Goal: Task Accomplishment & Management: Manage account settings

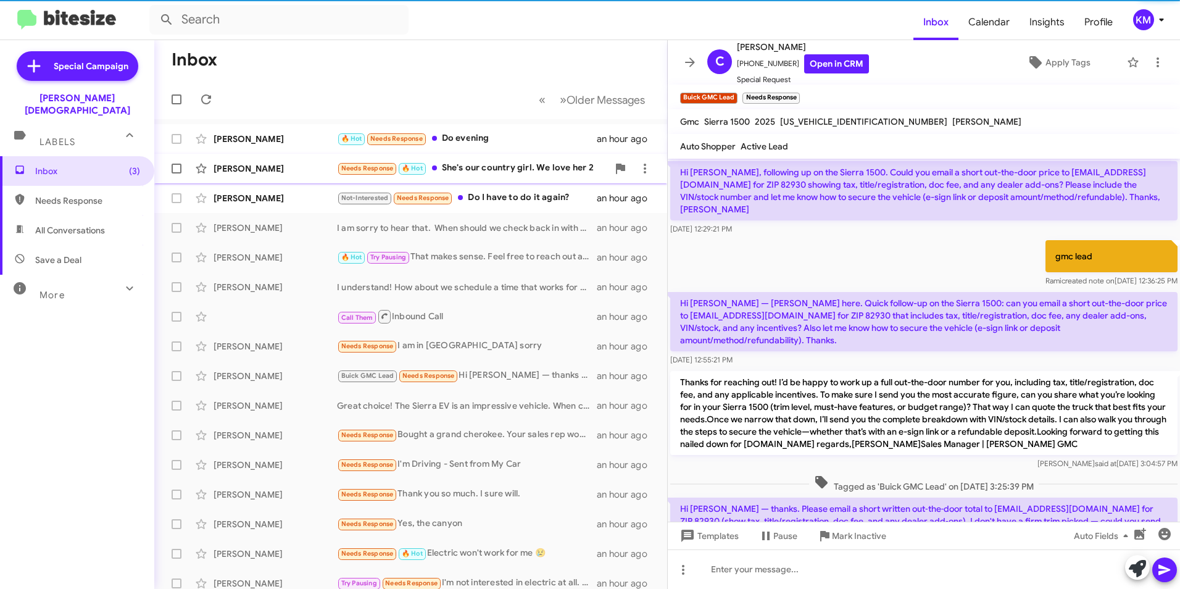
scroll to position [379, 0]
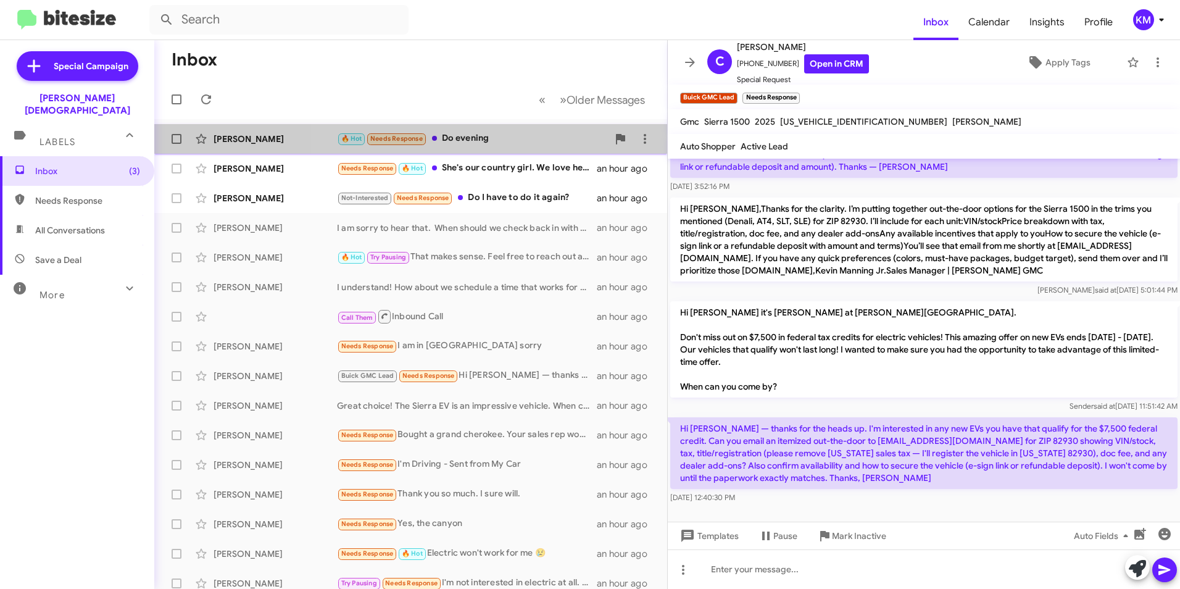
click at [484, 140] on div "🔥 Hot Needs Response Do evening" at bounding box center [472, 138] width 271 height 14
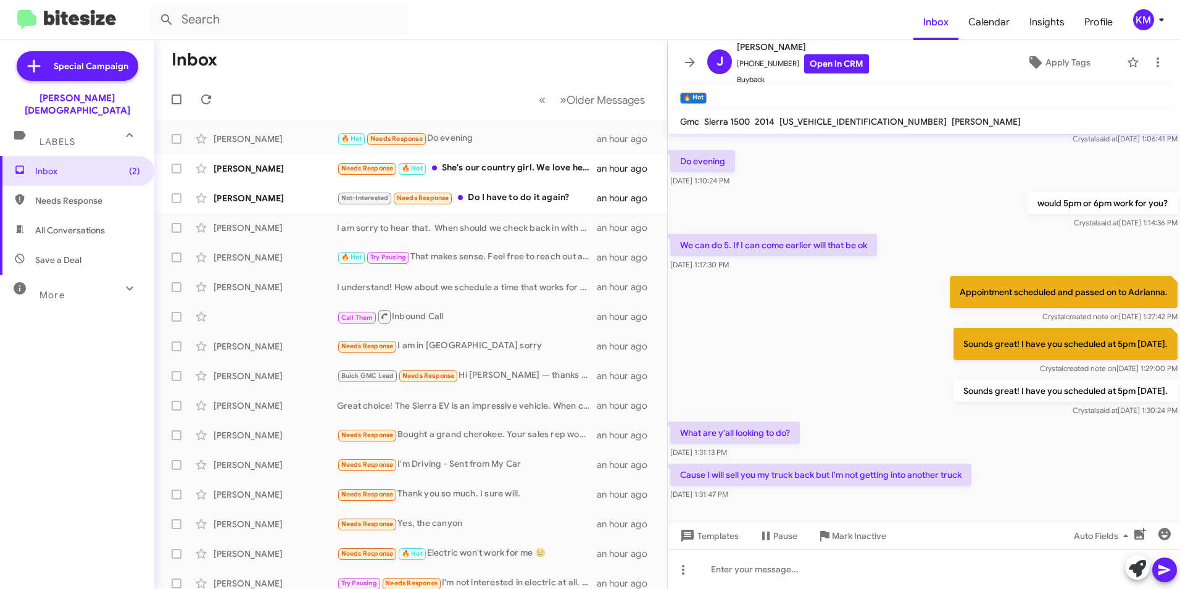
scroll to position [435, 0]
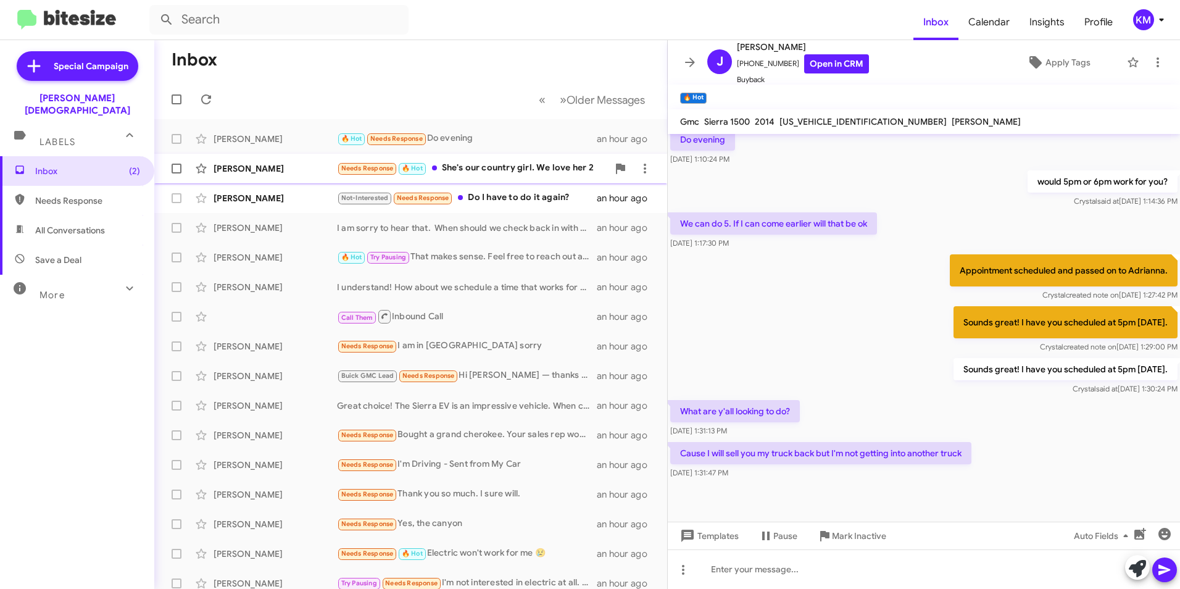
click at [456, 163] on div "Needs Response 🔥 Hot She's our country girl. We love her 2" at bounding box center [472, 168] width 271 height 14
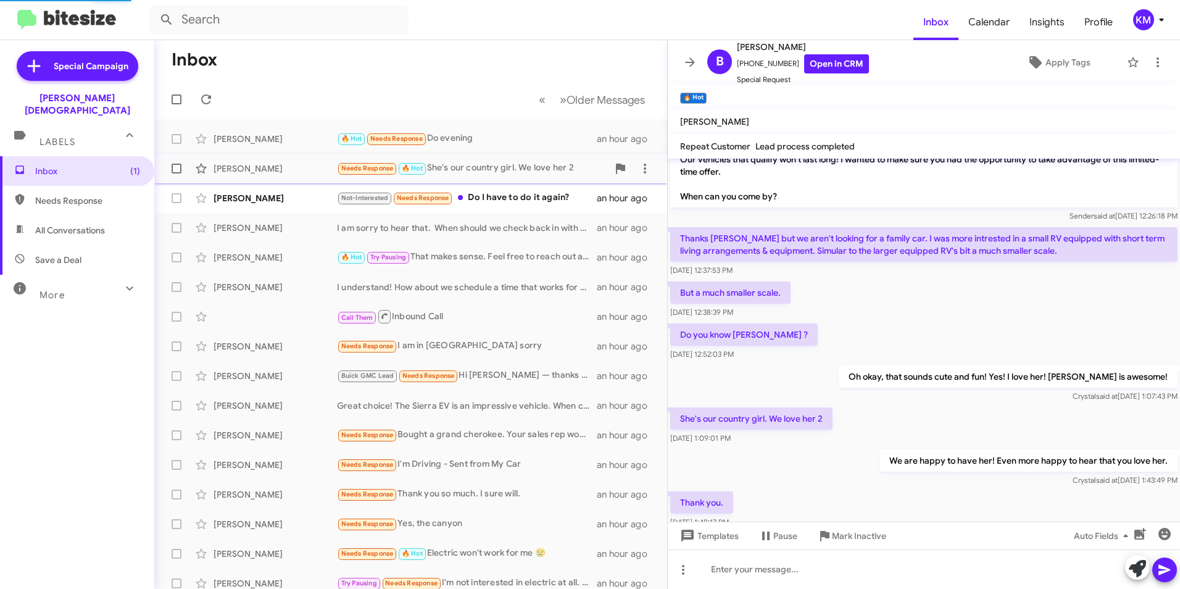
scroll to position [141, 0]
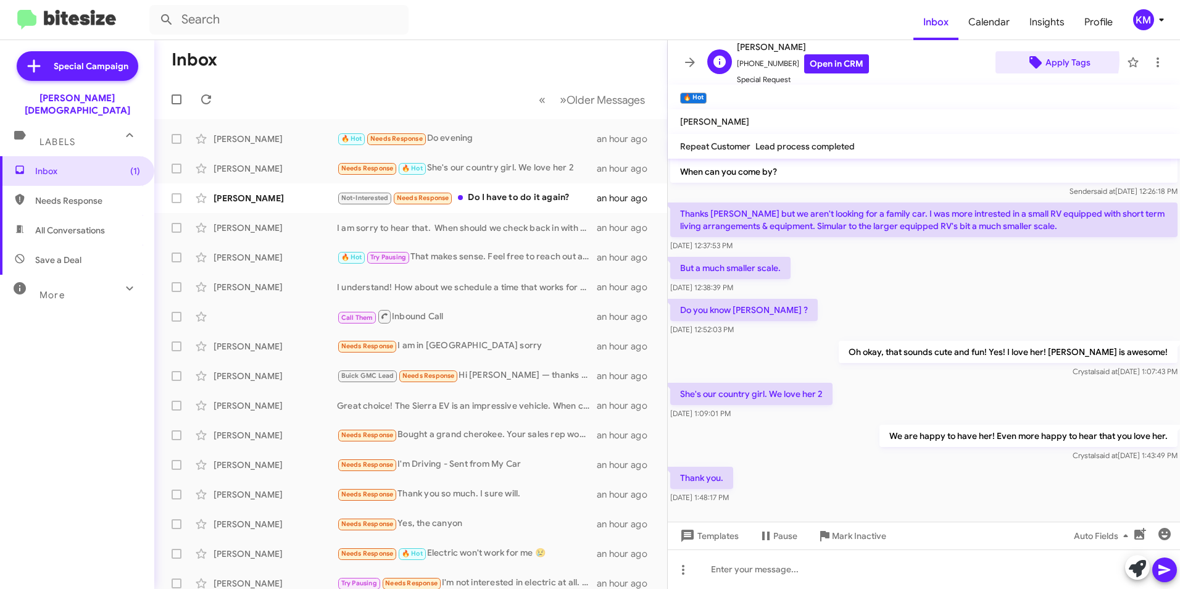
click at [1046, 60] on span "Apply Tags" at bounding box center [1068, 62] width 45 height 22
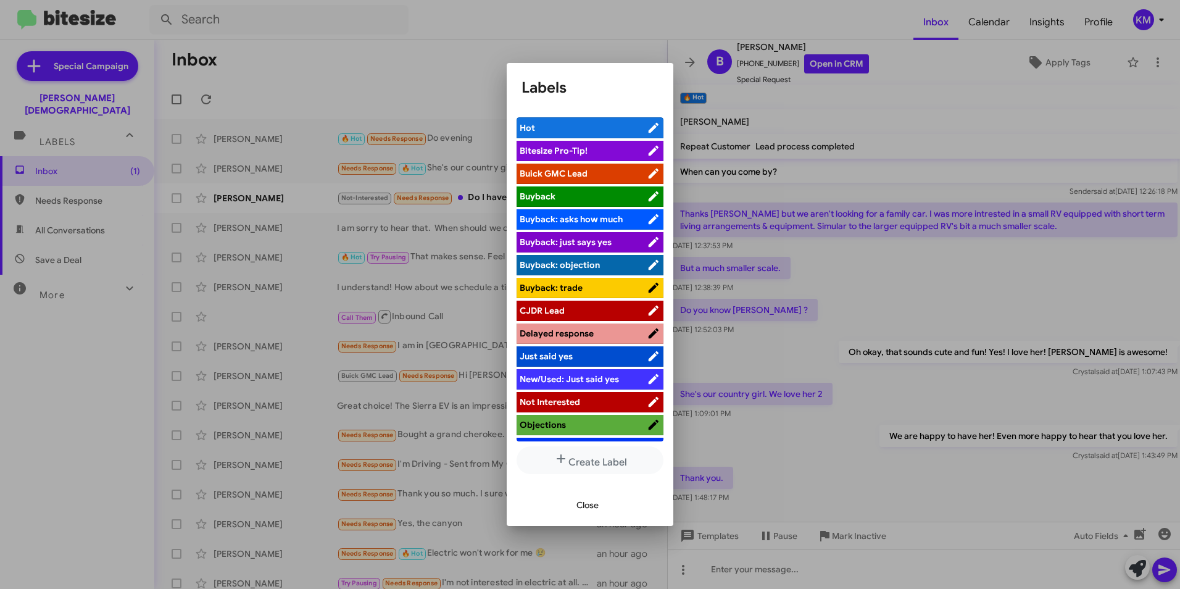
click at [585, 310] on span "CJDR Lead" at bounding box center [583, 310] width 127 height 12
click at [590, 514] on span "Close" at bounding box center [588, 505] width 22 height 22
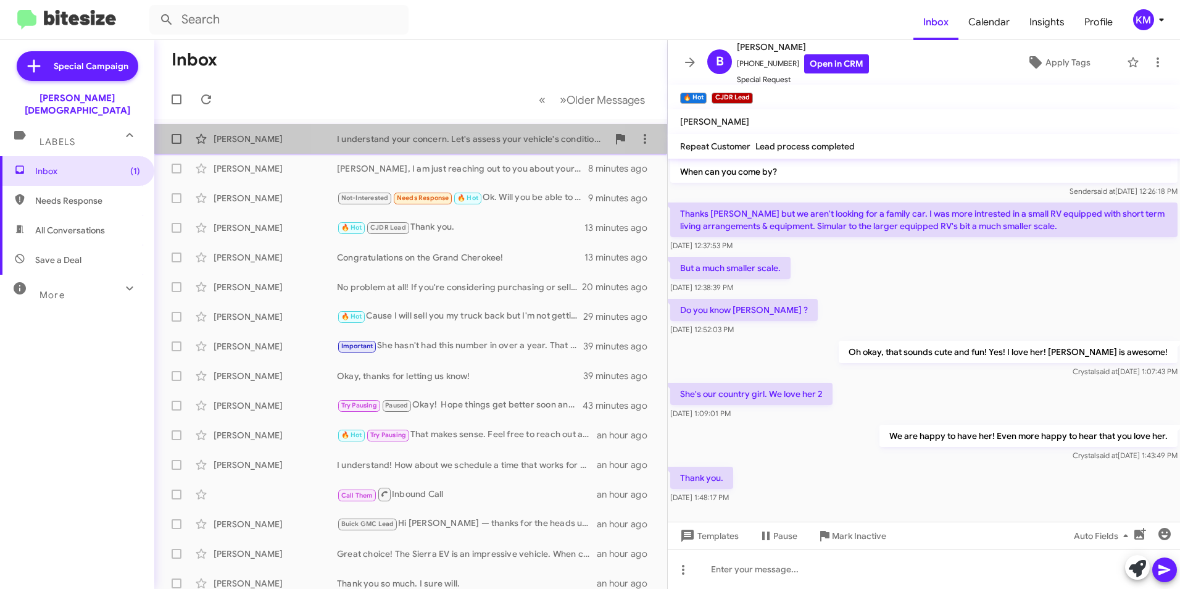
click at [428, 140] on div "I understand your concern. Let's assess your vehicle's condition and value toge…" at bounding box center [472, 139] width 271 height 12
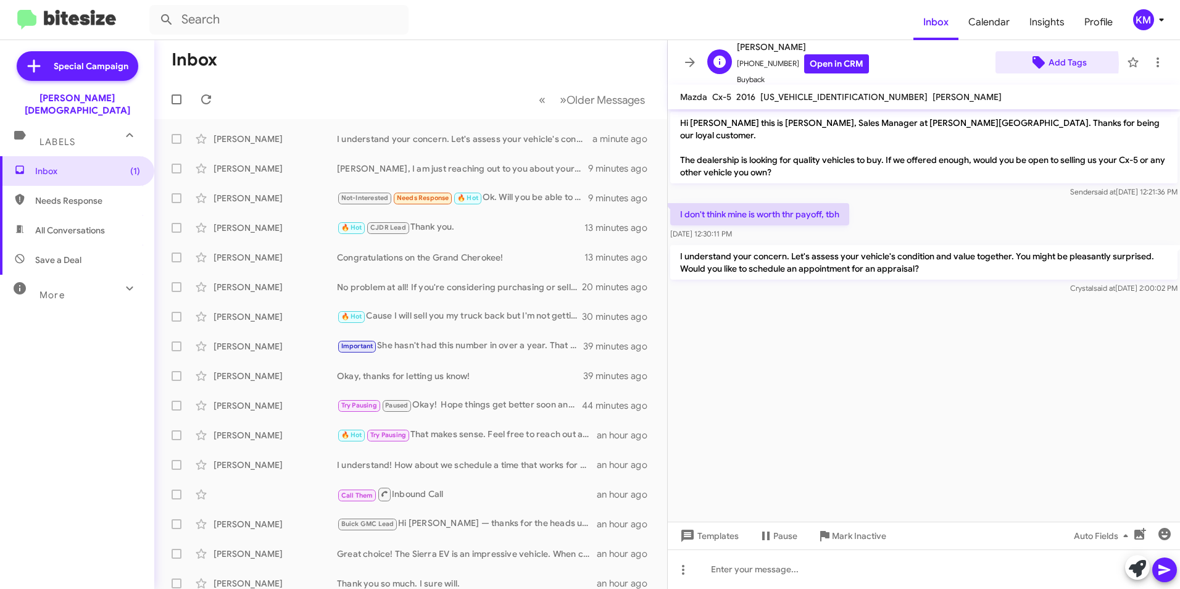
click at [1021, 64] on span "Add Tags" at bounding box center [1059, 62] width 106 height 22
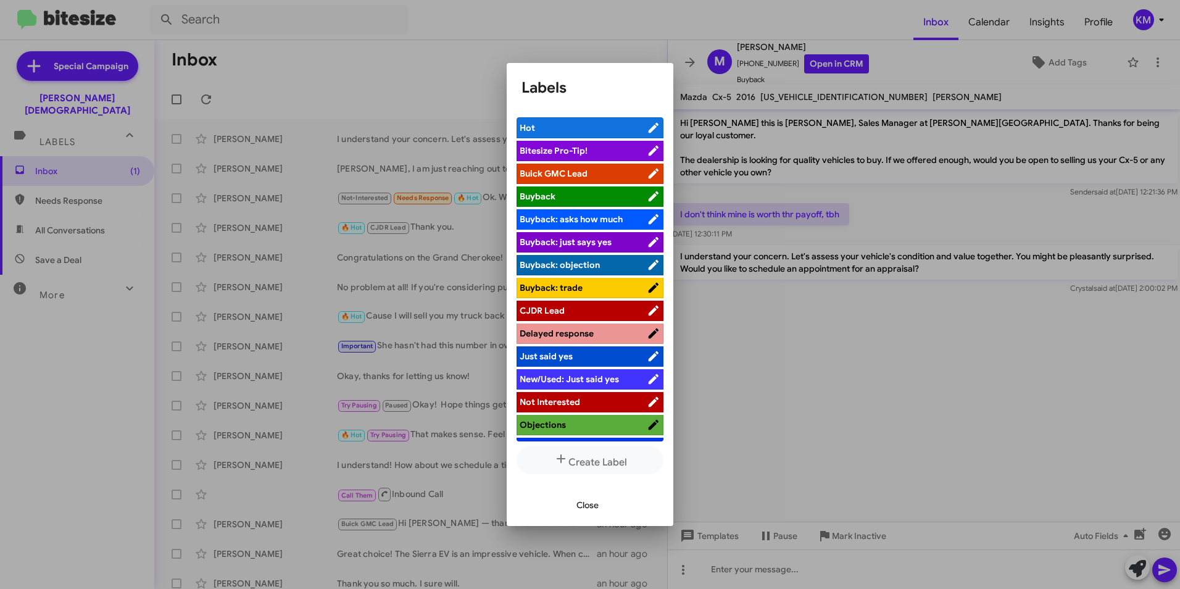
click at [566, 312] on span "CJDR Lead" at bounding box center [583, 310] width 127 height 12
click at [593, 510] on span "Close" at bounding box center [588, 505] width 22 height 22
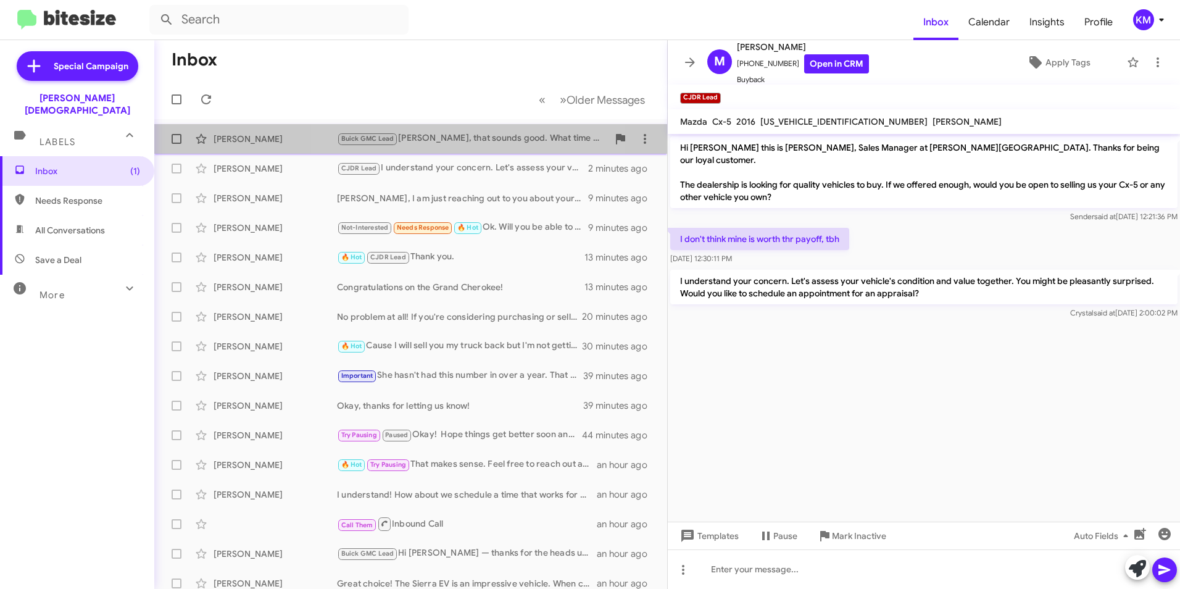
click at [461, 138] on div "Buick GMC Lead Garyn, that sounds good. What time will you be here [DATE]?" at bounding box center [472, 138] width 271 height 14
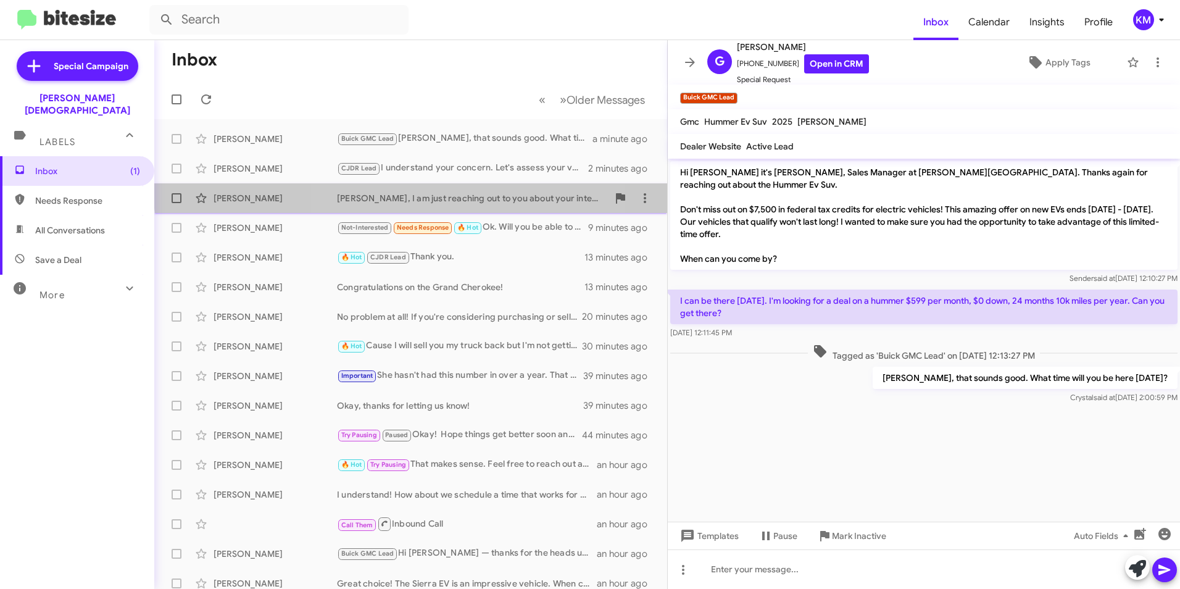
click at [433, 190] on div "[PERSON_NAME] [PERSON_NAME], I am just reaching out to you about your interest …" at bounding box center [410, 198] width 493 height 25
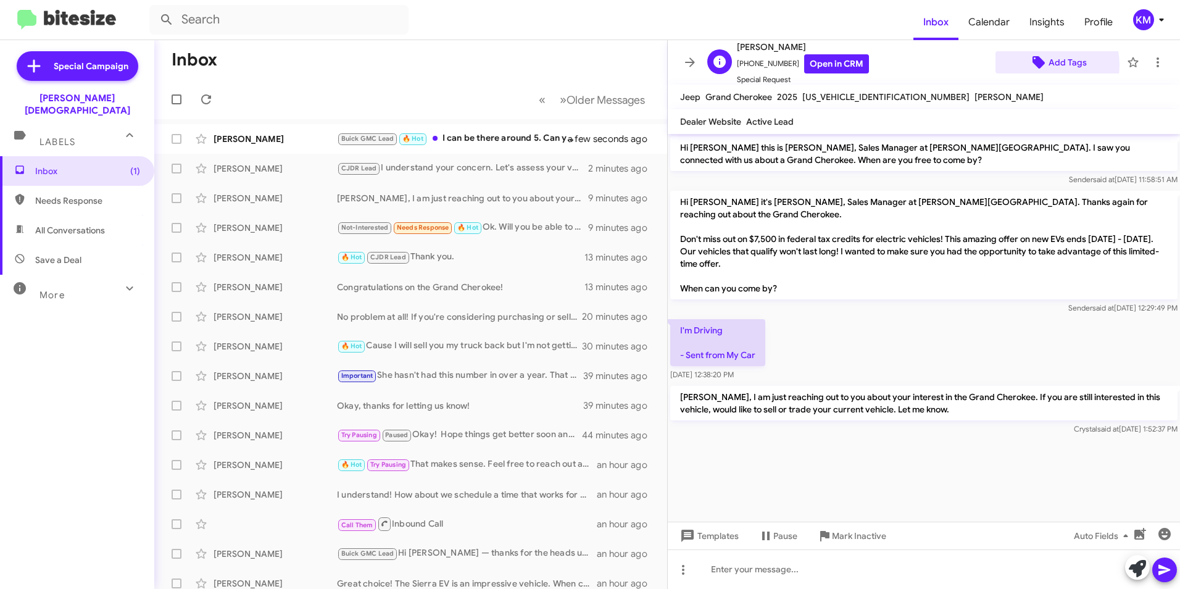
click at [1040, 65] on span "Add Tags" at bounding box center [1059, 62] width 106 height 22
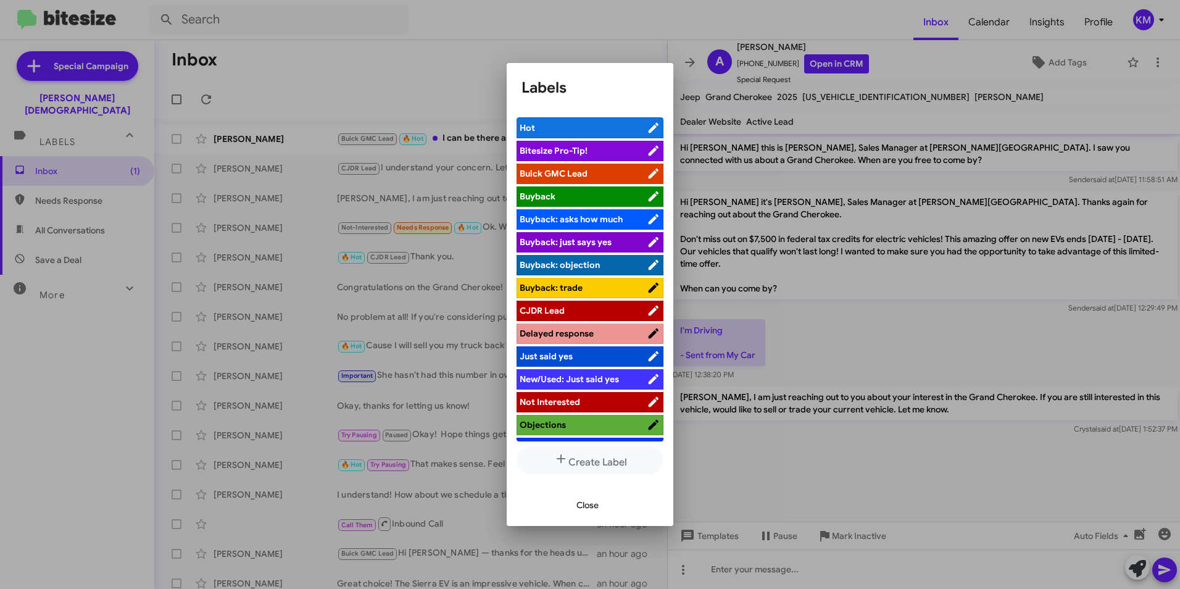
click at [569, 312] on span "CJDR Lead" at bounding box center [583, 310] width 127 height 12
click at [591, 508] on span "Close" at bounding box center [588, 505] width 22 height 22
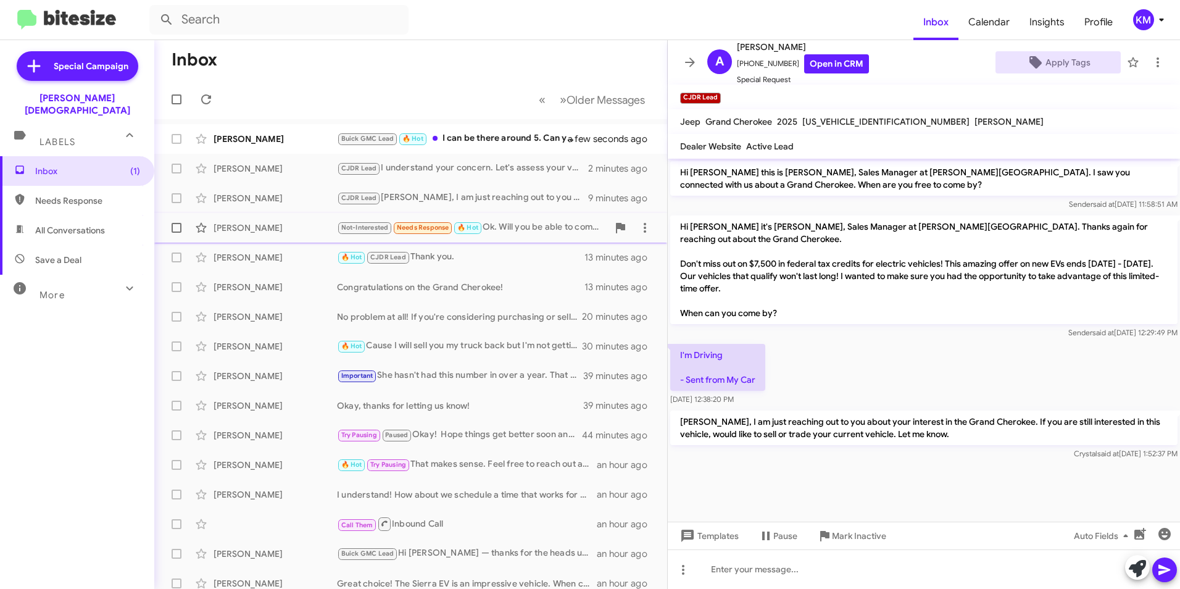
click at [519, 232] on div "Not-Interested Needs Response 🔥 Hot Ok. Will you be able to come up with an off…" at bounding box center [472, 227] width 271 height 14
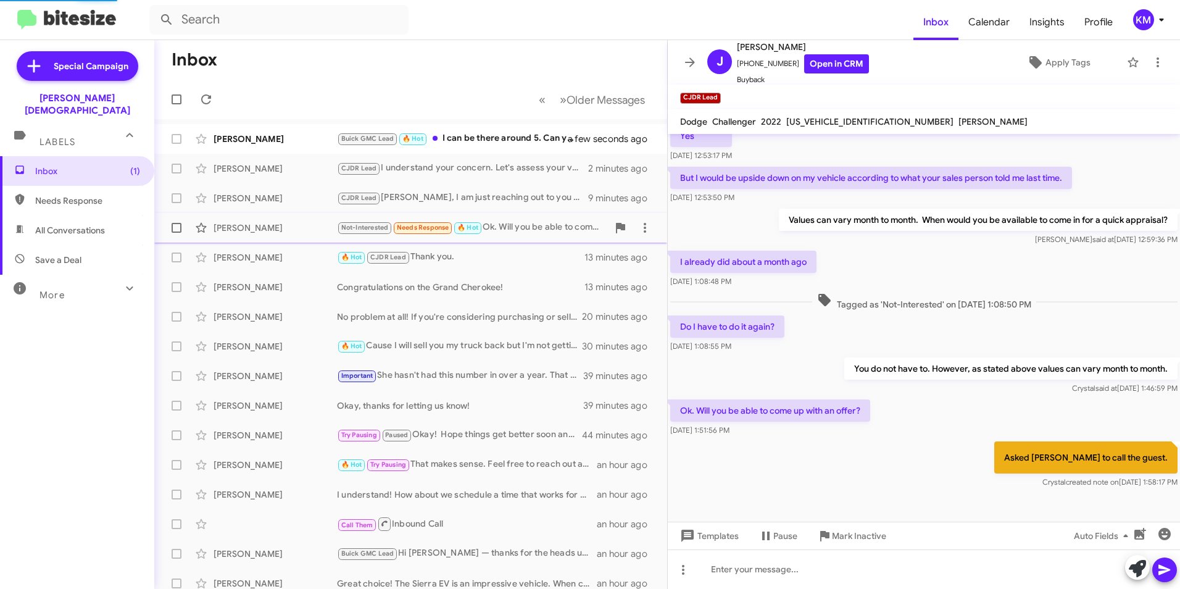
scroll to position [91, 0]
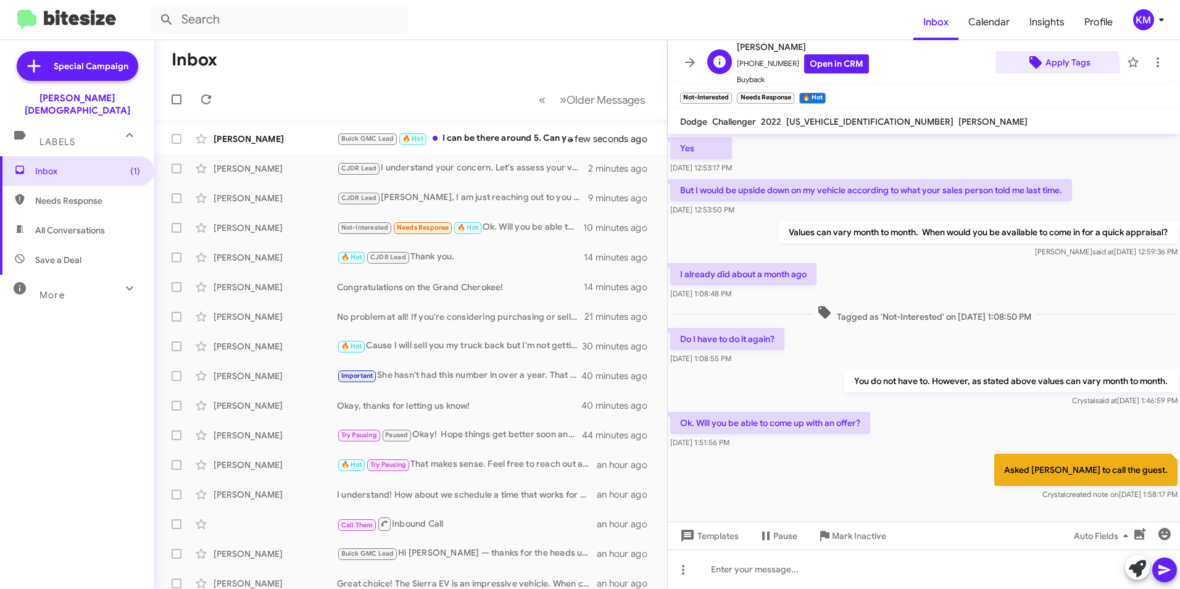
click at [1046, 68] on span "Apply Tags" at bounding box center [1068, 62] width 45 height 22
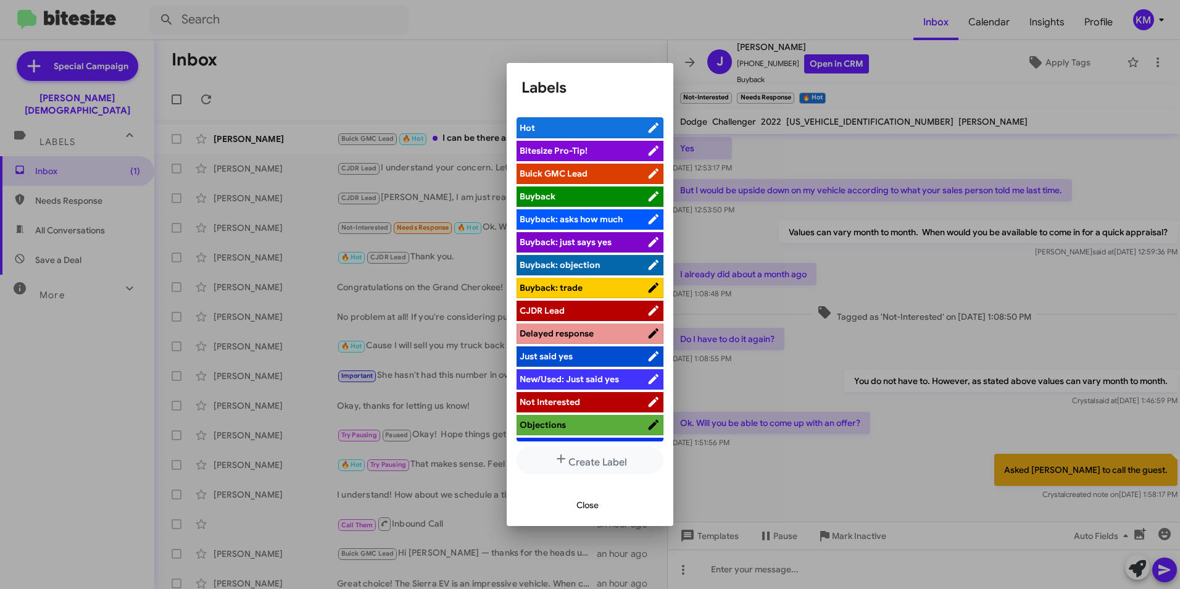
click at [569, 314] on span "CJDR Lead" at bounding box center [583, 310] width 127 height 12
click at [593, 498] on span "Close" at bounding box center [588, 505] width 22 height 22
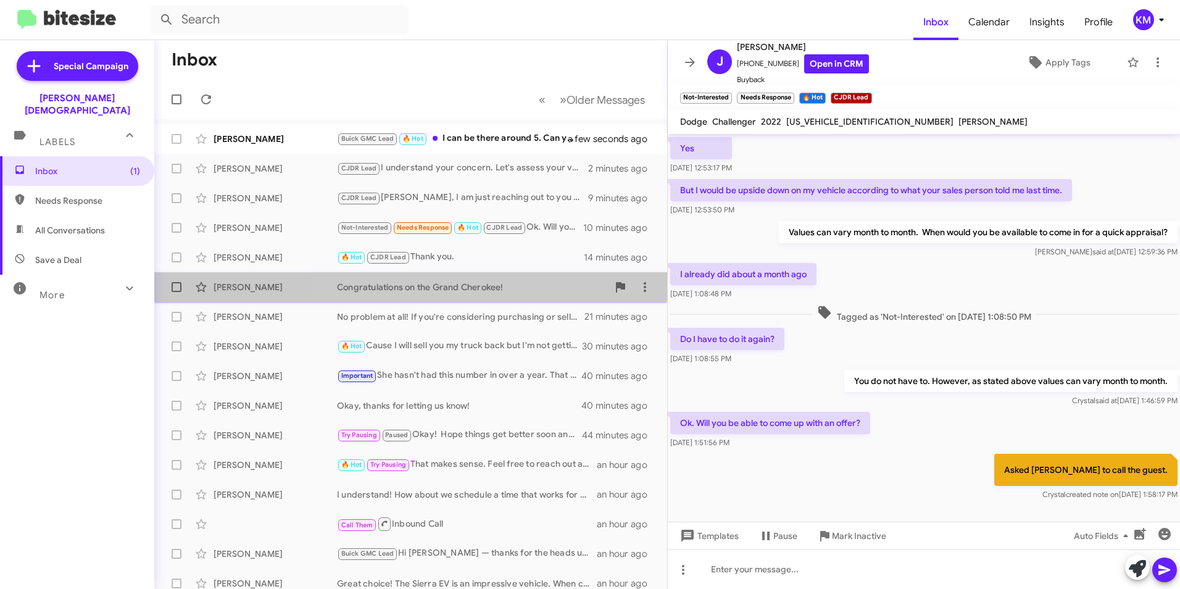
click at [496, 282] on div "Congratulations on the Grand Cherokee!" at bounding box center [472, 287] width 271 height 12
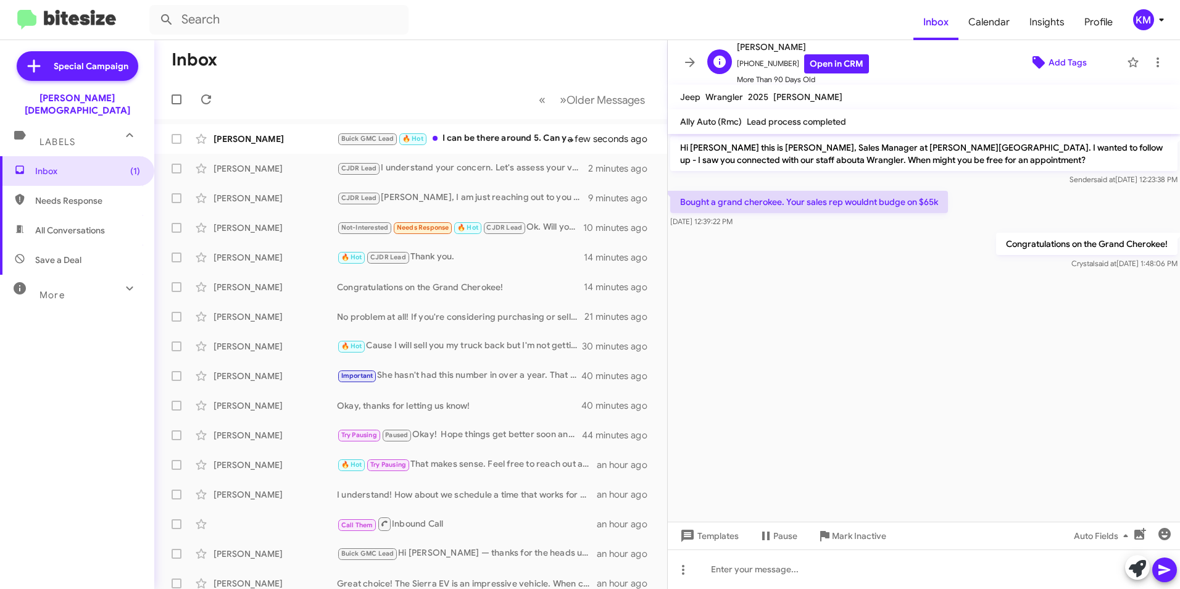
click at [1049, 67] on span "Add Tags" at bounding box center [1068, 62] width 38 height 22
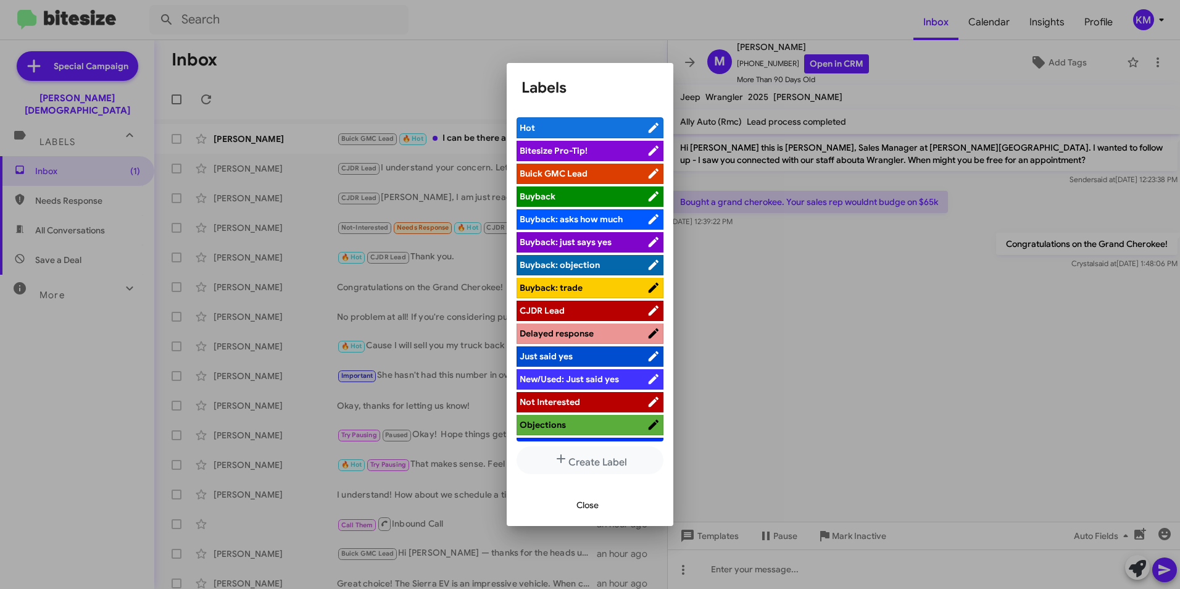
click at [554, 312] on span "CJDR Lead" at bounding box center [542, 310] width 45 height 11
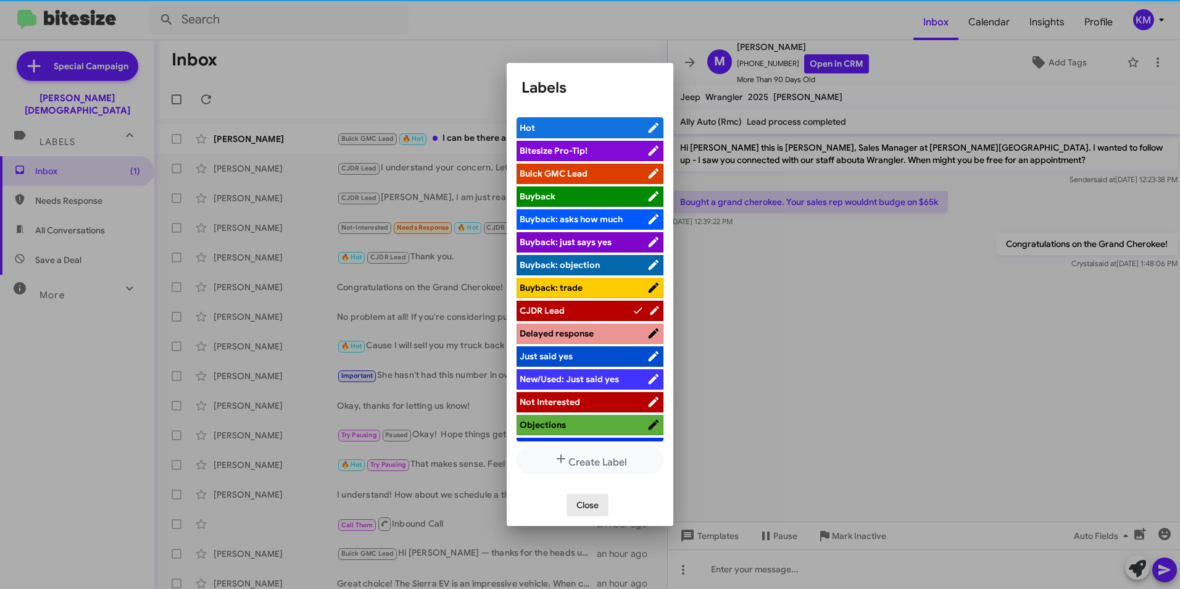
click at [591, 506] on span "Close" at bounding box center [588, 505] width 22 height 22
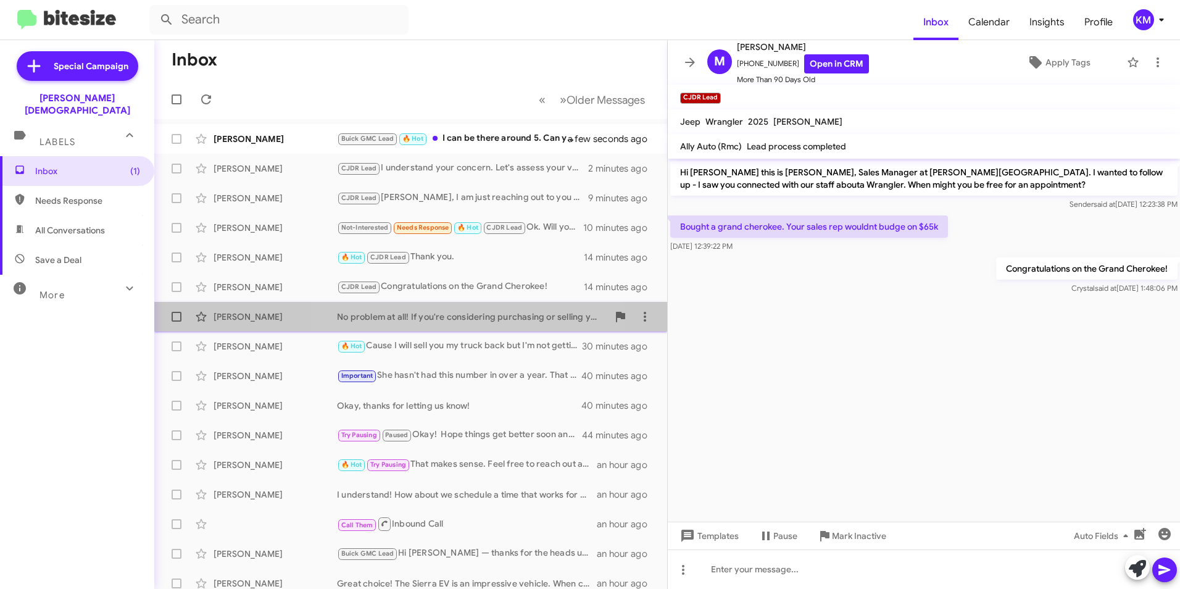
click at [426, 319] on div "No problem at all! If you're considering purchasing or selling your vehicle, we…" at bounding box center [472, 316] width 271 height 12
